Goal: Information Seeking & Learning: Learn about a topic

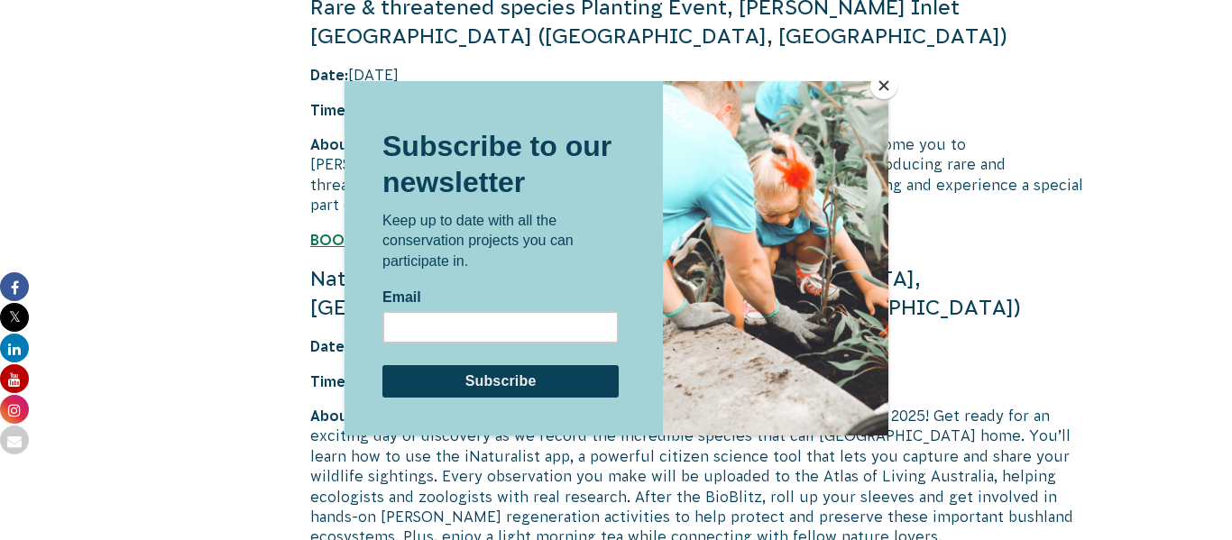
scroll to position [4362, 0]
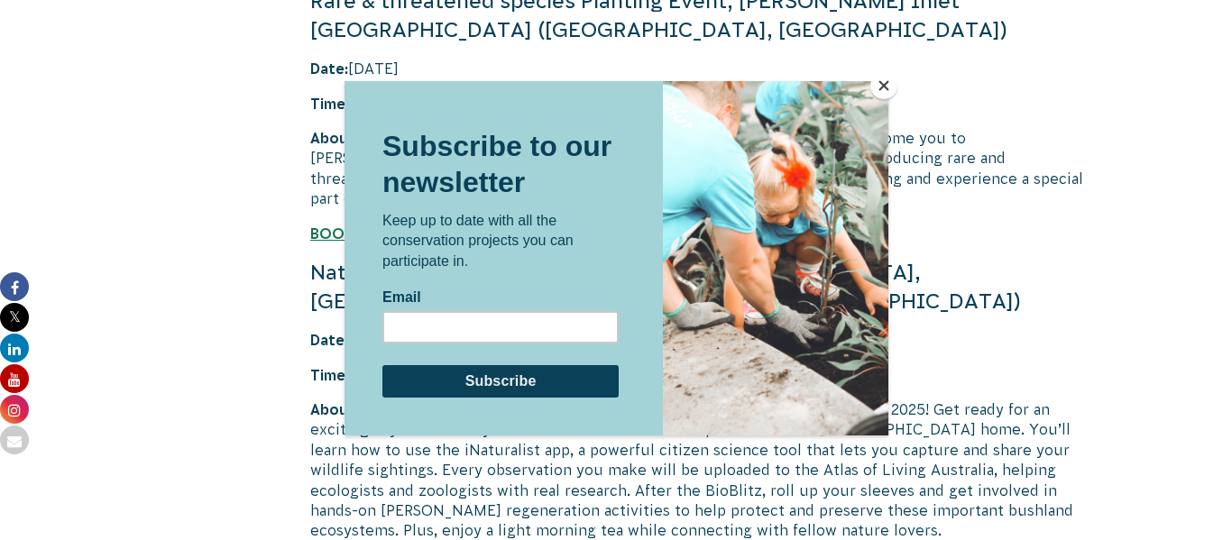
click at [885, 81] on button "Close" at bounding box center [884, 85] width 27 height 27
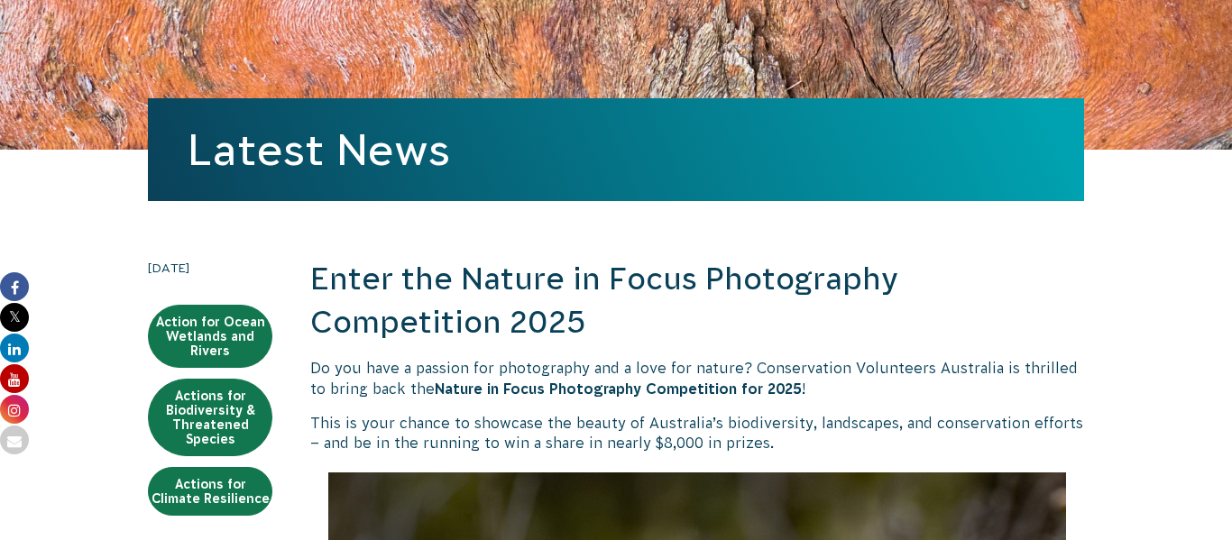
scroll to position [192, 0]
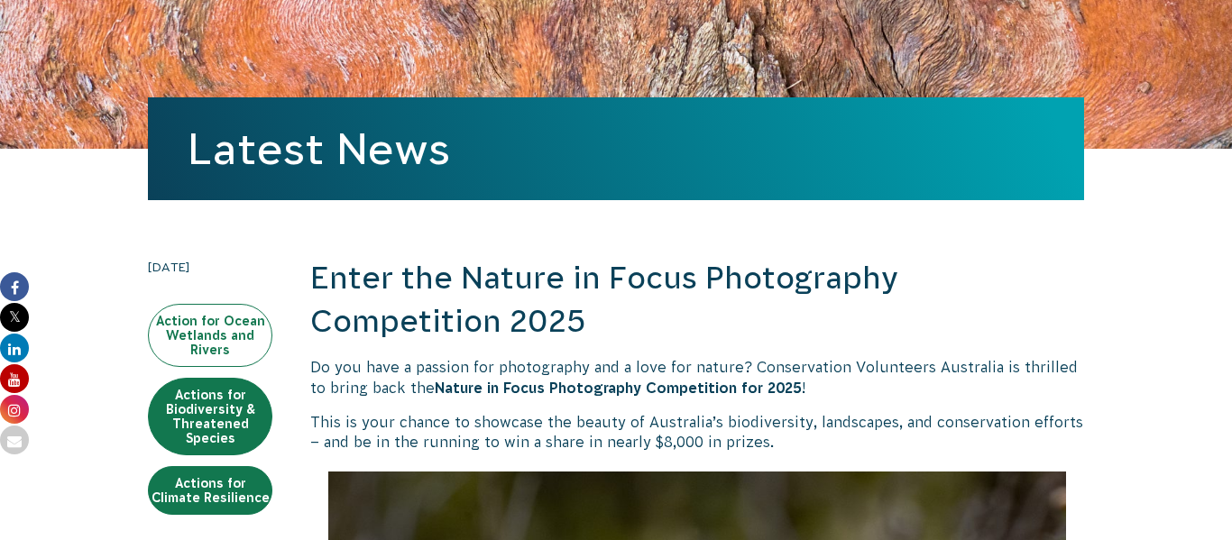
click at [221, 319] on link "Action for Ocean Wetlands and Rivers" at bounding box center [210, 335] width 125 height 63
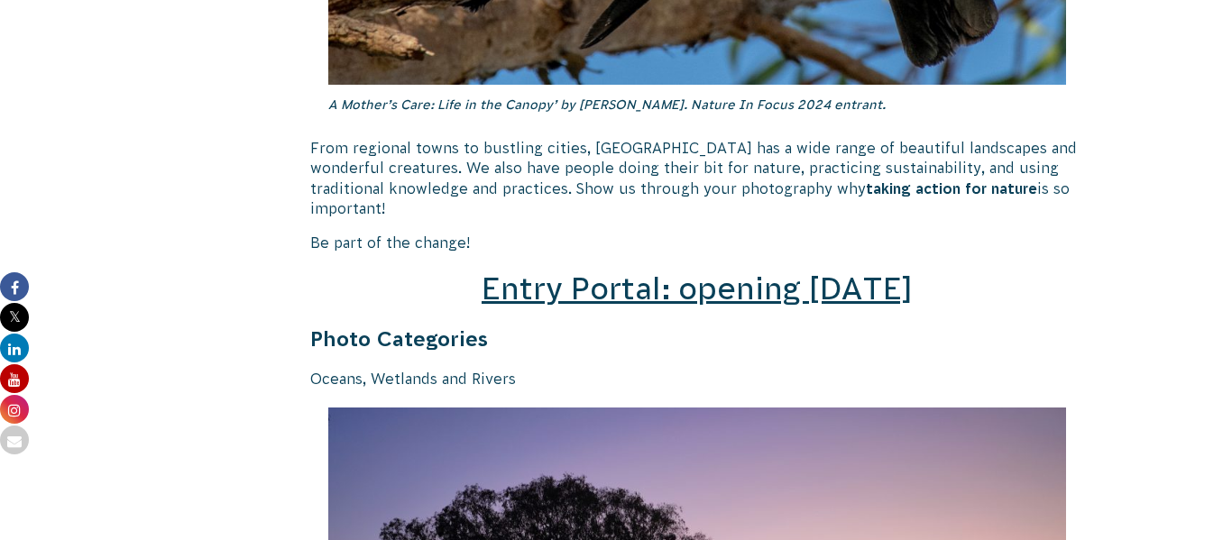
scroll to position [2523, 0]
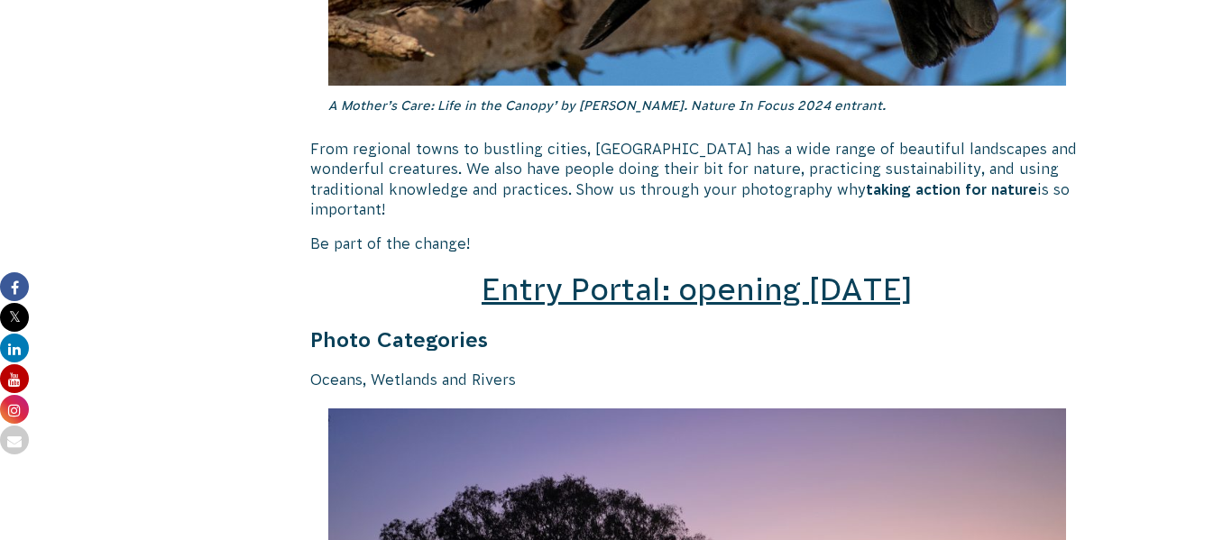
click at [777, 283] on span "Entry Portal: opening July 4" at bounding box center [697, 289] width 431 height 34
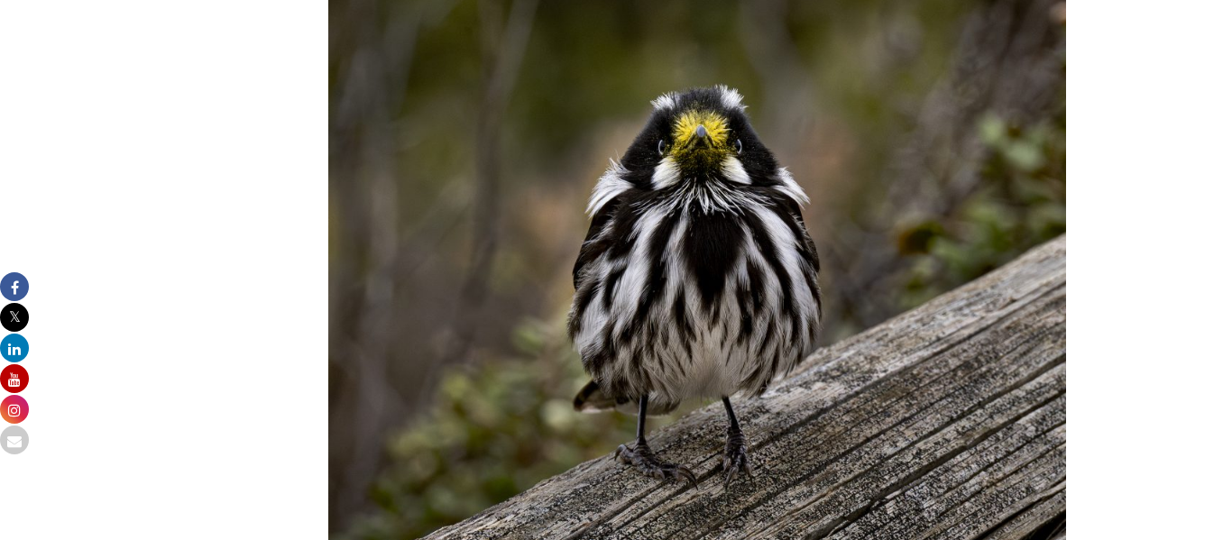
scroll to position [5362, 0]
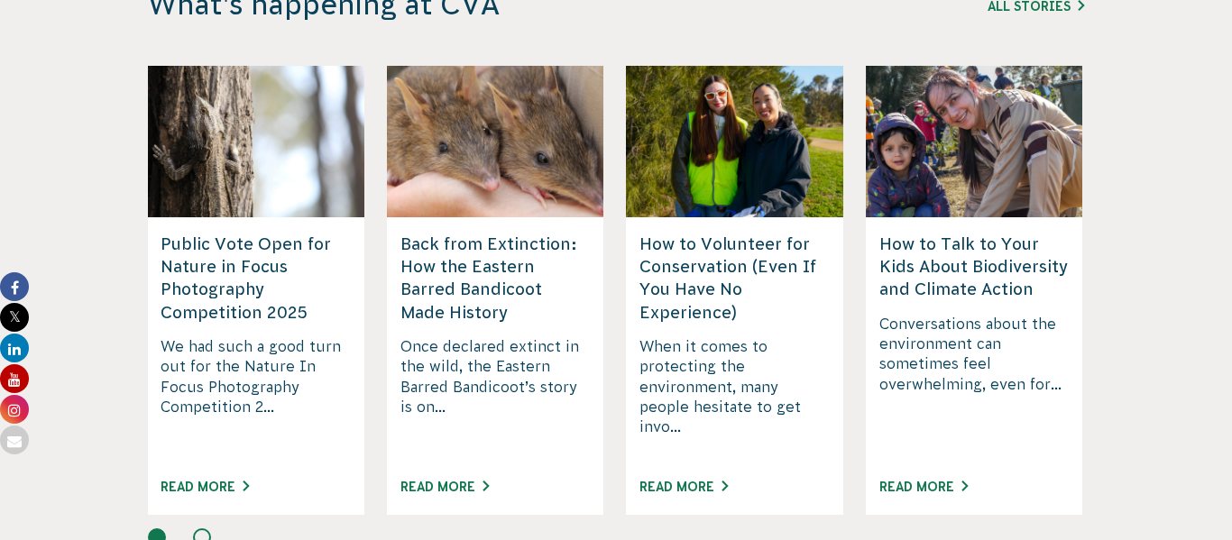
scroll to position [4715, 0]
